Goal: Task Accomplishment & Management: Manage account settings

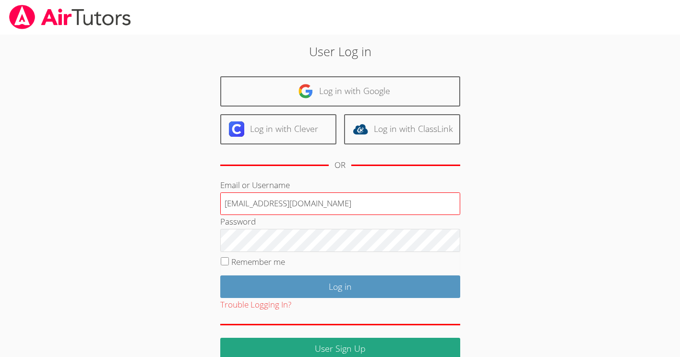
click at [235, 205] on input "[EMAIL_ADDRESS][DOMAIN_NAME]" at bounding box center [340, 203] width 240 height 23
type input "yjo2@bhusd.com"
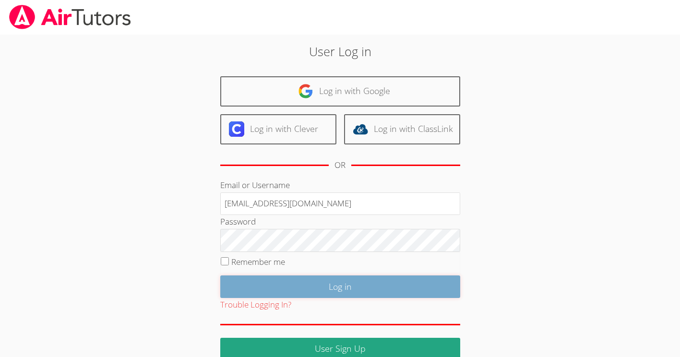
click at [253, 283] on input "Log in" at bounding box center [340, 286] width 240 height 23
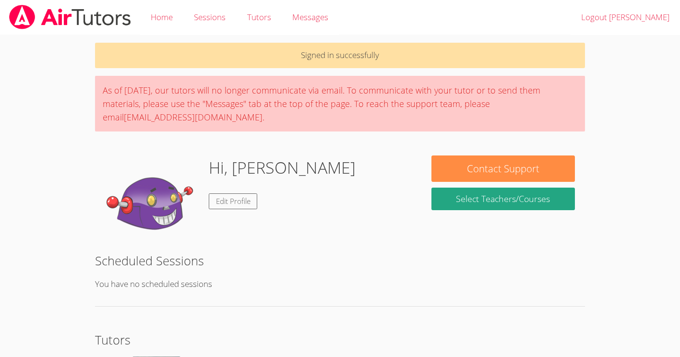
click at [359, 240] on div "Hi, [PERSON_NAME] Edit Profile" at bounding box center [258, 203] width 306 height 96
click at [649, 5] on link "Logout [PERSON_NAME]" at bounding box center [624, 17] width 109 height 35
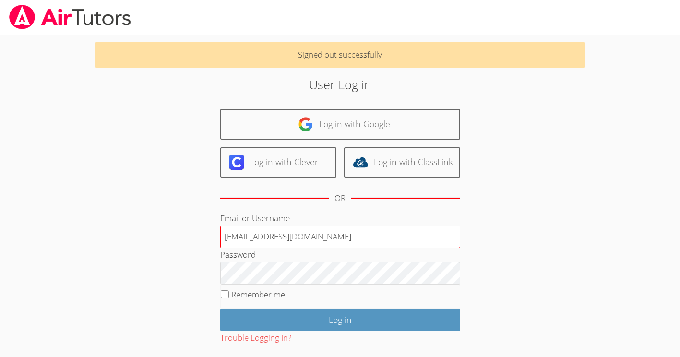
click at [304, 232] on input "yjo2@bhusd.com" at bounding box center [340, 236] width 240 height 23
type input "ygo@bhusd.com"
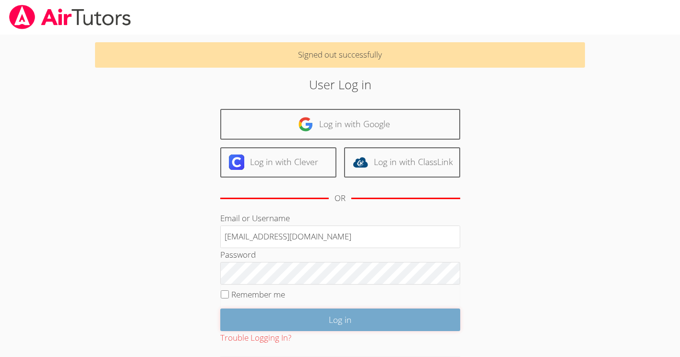
click at [265, 326] on input "Log in" at bounding box center [340, 319] width 240 height 23
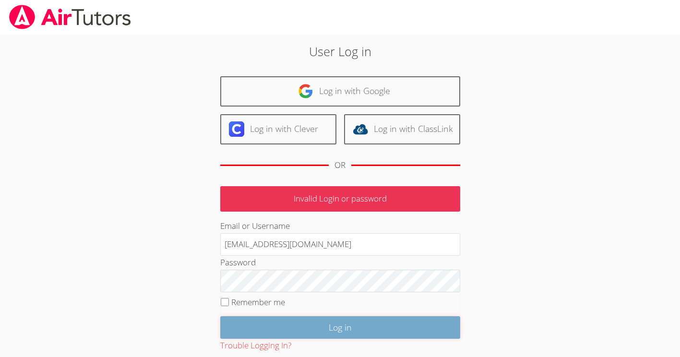
click at [325, 330] on input "Log in" at bounding box center [340, 327] width 240 height 23
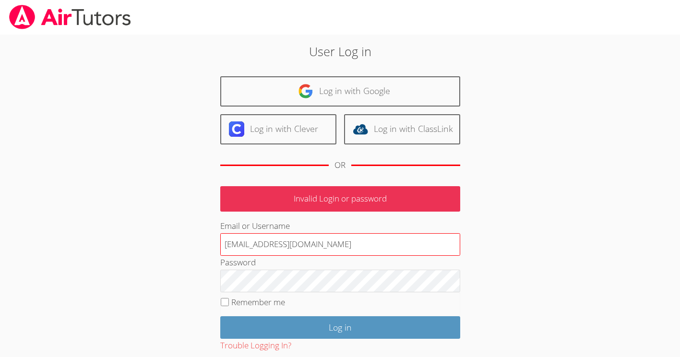
click at [234, 244] on input "[EMAIL_ADDRESS][DOMAIN_NAME]" at bounding box center [340, 244] width 240 height 23
click at [273, 292] on fieldset "Remember me" at bounding box center [340, 304] width 240 height 24
click at [235, 243] on input "[EMAIL_ADDRESS][DOMAIN_NAME]" at bounding box center [340, 244] width 240 height 23
type input "[EMAIL_ADDRESS][DOMAIN_NAME]"
click at [221, 300] on input "Remember me" at bounding box center [225, 302] width 8 height 8
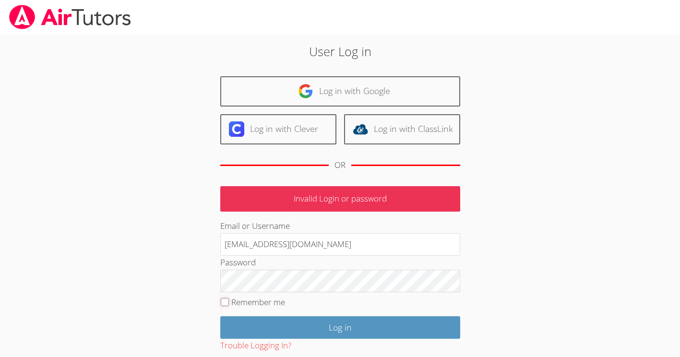
checkbox input "true"
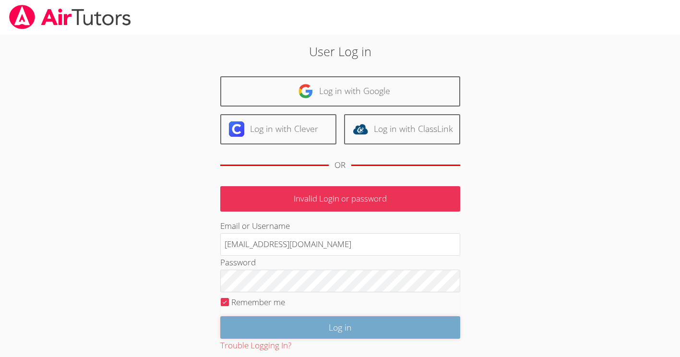
click at [249, 331] on input "Log in" at bounding box center [340, 327] width 240 height 23
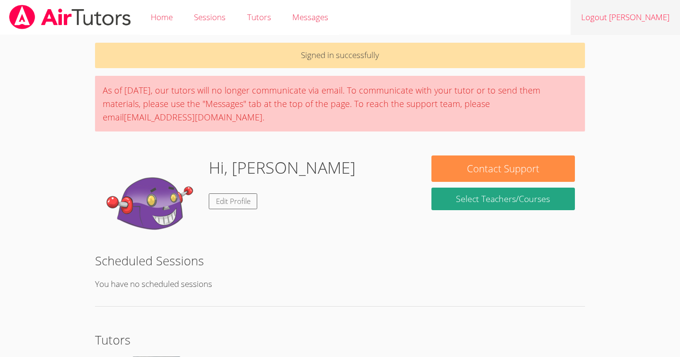
click at [621, 16] on link "Logout [PERSON_NAME]" at bounding box center [624, 17] width 109 height 35
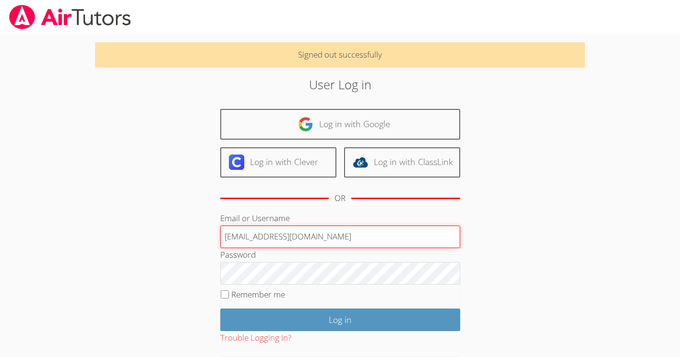
click at [235, 234] on input "yjo2@bhusd.com" at bounding box center [340, 236] width 240 height 23
type input "yjo@bhusd.com"
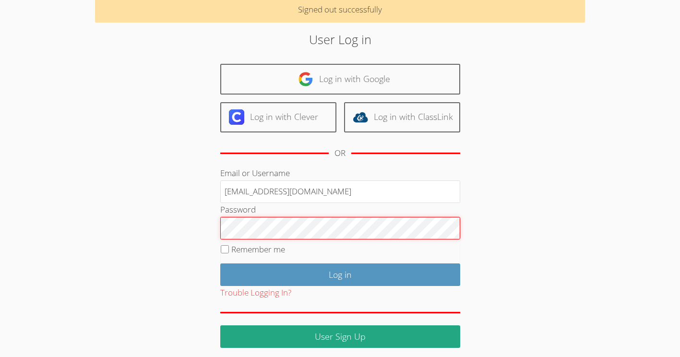
scroll to position [49, 0]
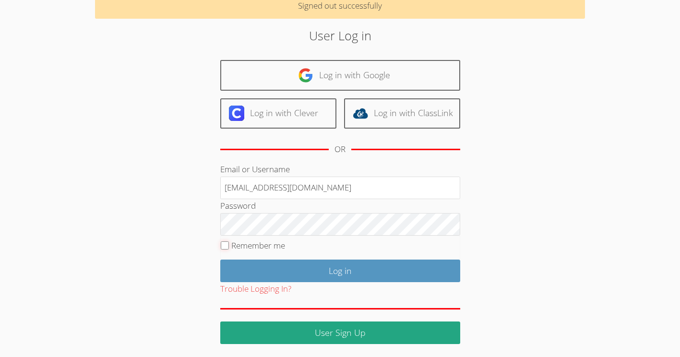
click at [227, 242] on input "Remember me" at bounding box center [225, 245] width 8 height 8
checkbox input "true"
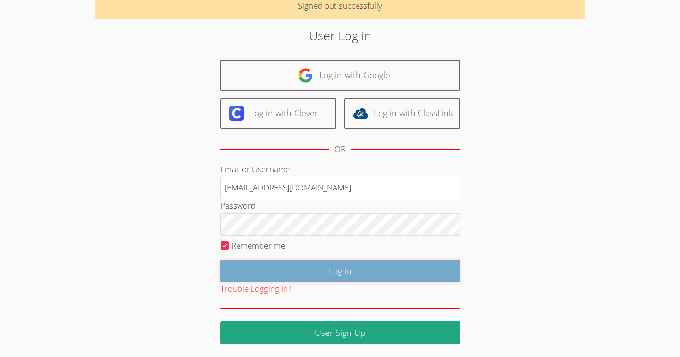
click at [307, 271] on input "Log in" at bounding box center [340, 270] width 240 height 23
